Goal: Information Seeking & Learning: Learn about a topic

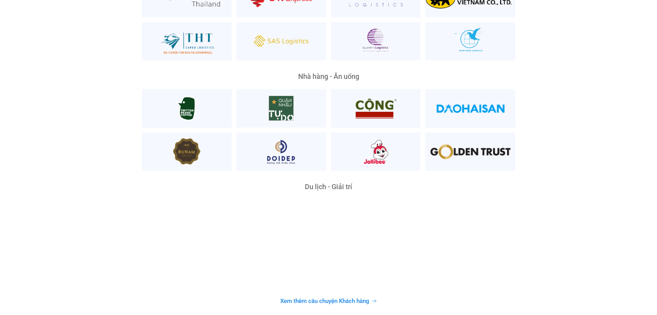
scroll to position [1971, 0]
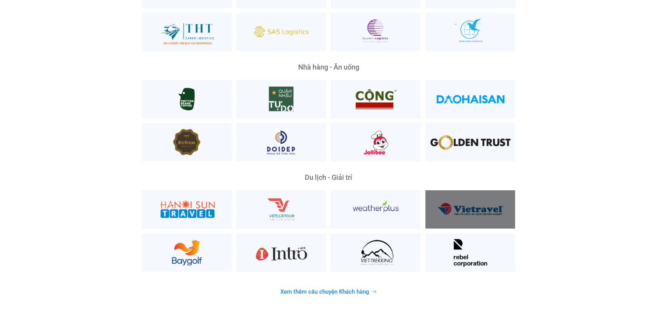
click at [461, 190] on div at bounding box center [470, 209] width 90 height 38
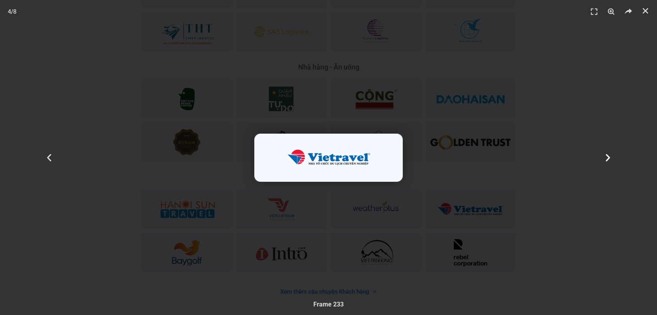
click at [592, 169] on div "Tiếp theo" at bounding box center [608, 157] width 99 height 315
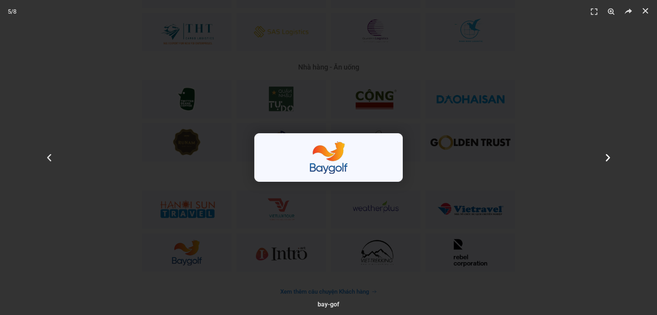
click at [575, 156] on div "Tiếp theo" at bounding box center [608, 157] width 99 height 315
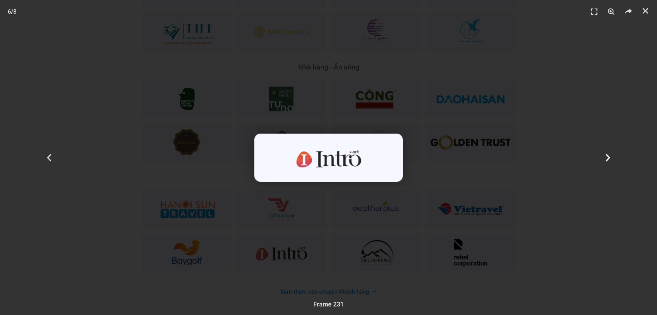
click at [568, 95] on div "Tiếp theo" at bounding box center [608, 157] width 99 height 315
click at [641, 8] on icon "Đóng (Esc)" at bounding box center [645, 11] width 8 height 8
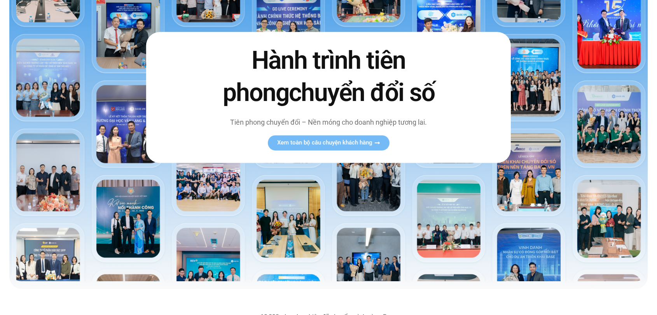
scroll to position [0, 0]
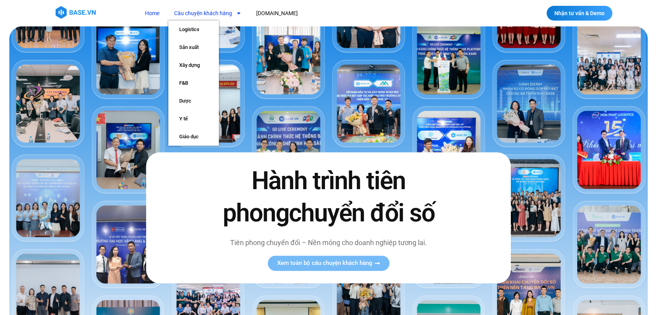
click at [219, 7] on link "Câu chuyện khách hàng" at bounding box center [207, 13] width 79 height 14
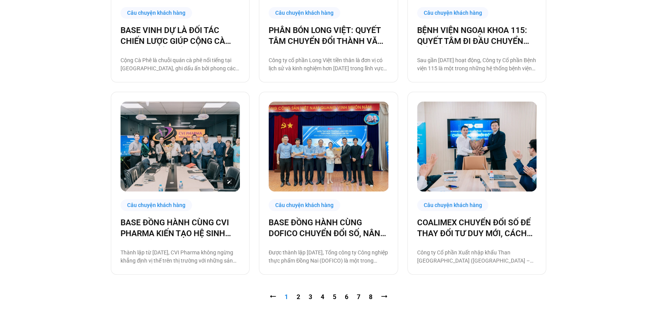
scroll to position [729, 0]
click at [297, 299] on link "Trang 2" at bounding box center [298, 296] width 3 height 7
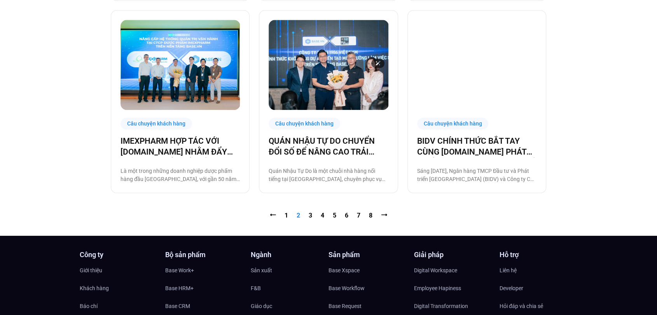
scroll to position [849, 0]
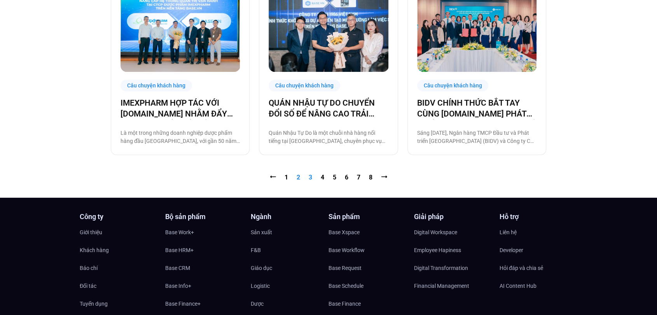
click at [311, 175] on link "Trang 3" at bounding box center [310, 177] width 3 height 7
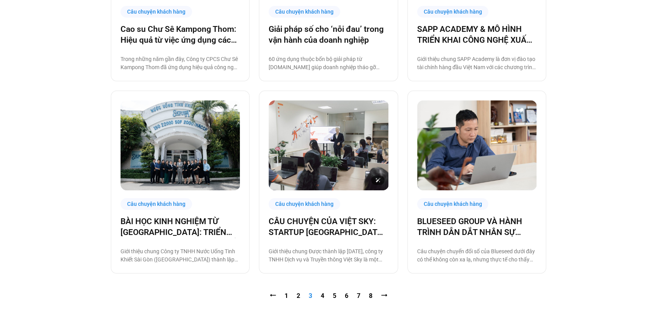
scroll to position [730, 0]
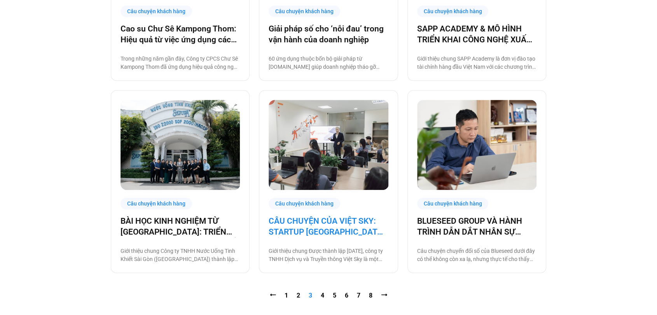
click at [323, 219] on link "CÂU CHUYỆN CỦA VIỆT SKY: STARTUP ĐÀ NẴNG SỐ HOÁ NGAY TỪ KHI CHỈ CÓ 5 NHÂN SỰ" at bounding box center [328, 227] width 119 height 22
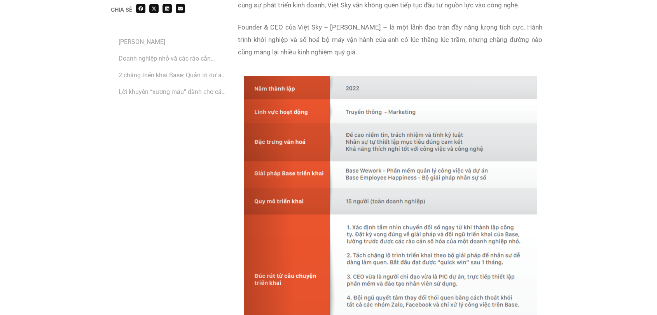
scroll to position [642, 0]
